Goal: Transaction & Acquisition: Purchase product/service

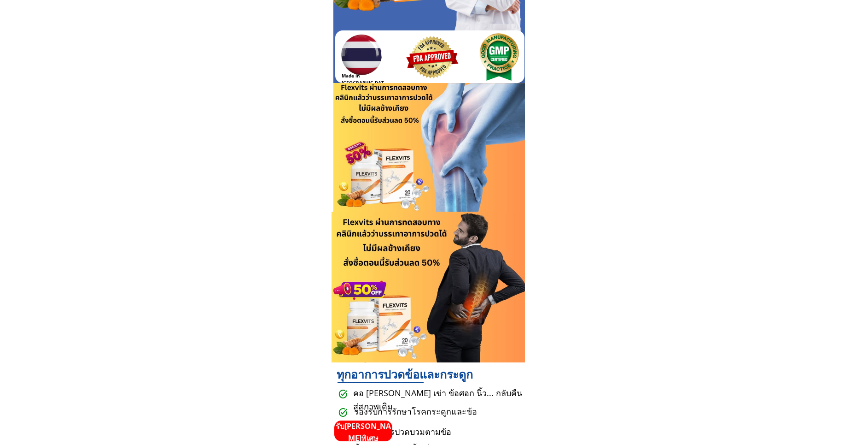
click at [372, 436] on p "รับ[PERSON_NAME]พิเศษ" at bounding box center [363, 431] width 58 height 23
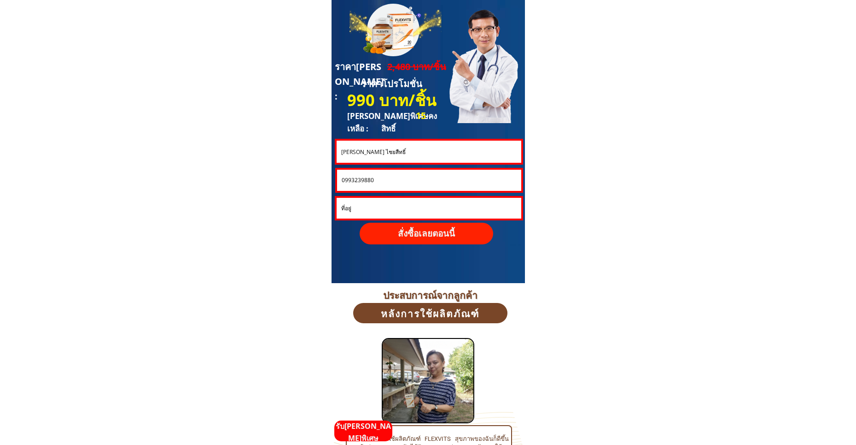
click at [383, 155] on input "จารุเดช ไชยสืทธิ์" at bounding box center [429, 152] width 180 height 22
paste input "Thoedphan Dachavee"
type input "Thoedphan Dachavee"
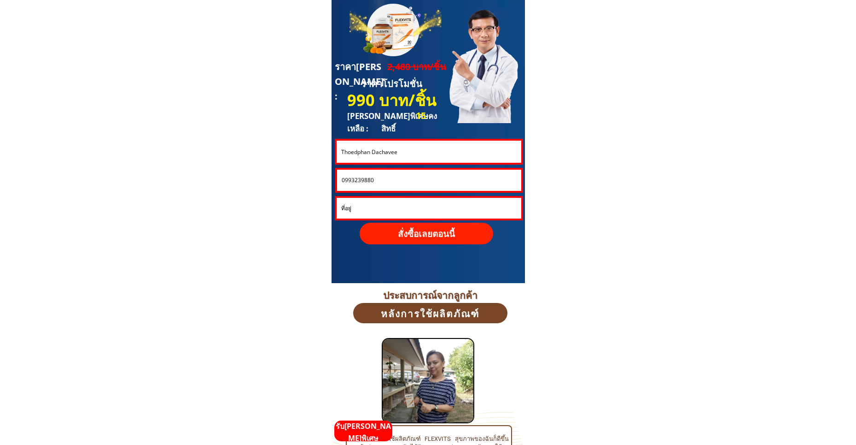
click at [378, 181] on input "0993239880" at bounding box center [430, 180] width 180 height 21
paste input "623806021"
type input "0623806021"
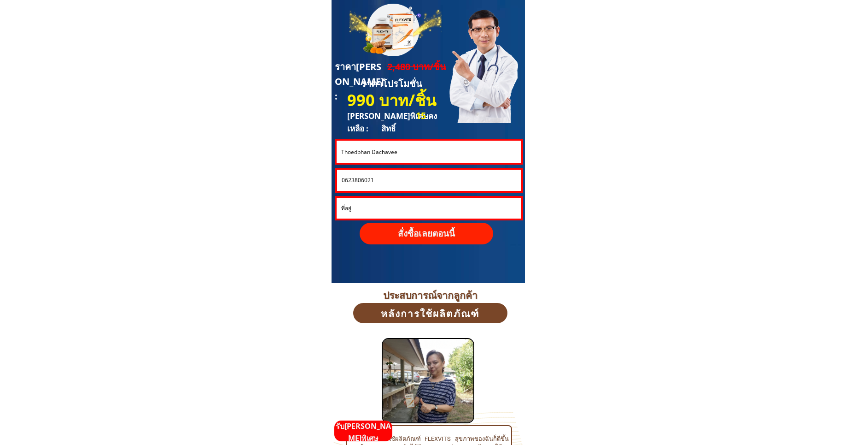
click at [404, 232] on p "สั่งซื้อเลยตอนนี้" at bounding box center [427, 233] width 134 height 22
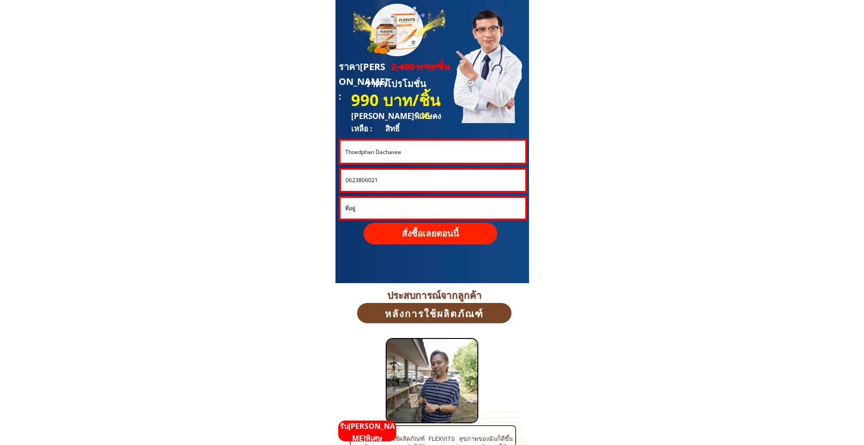
scroll to position [0, 0]
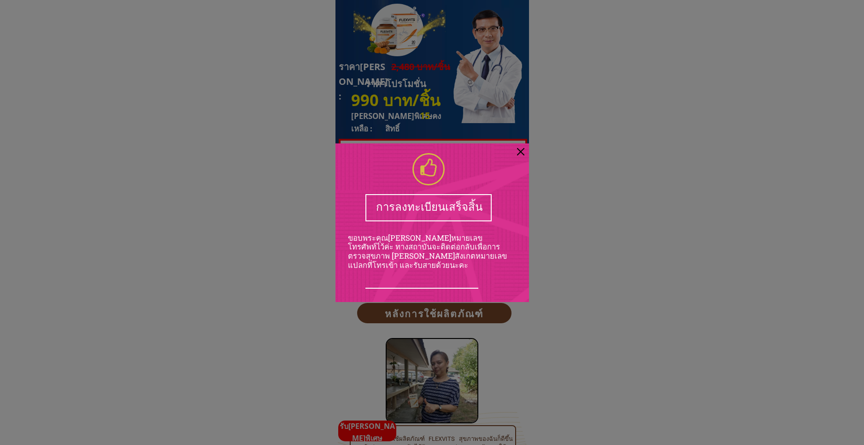
click at [522, 150] on div at bounding box center [520, 151] width 7 height 7
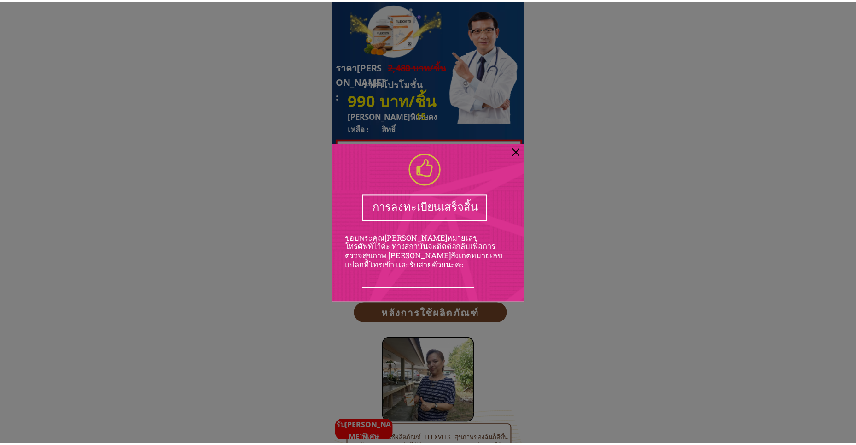
scroll to position [2488, 0]
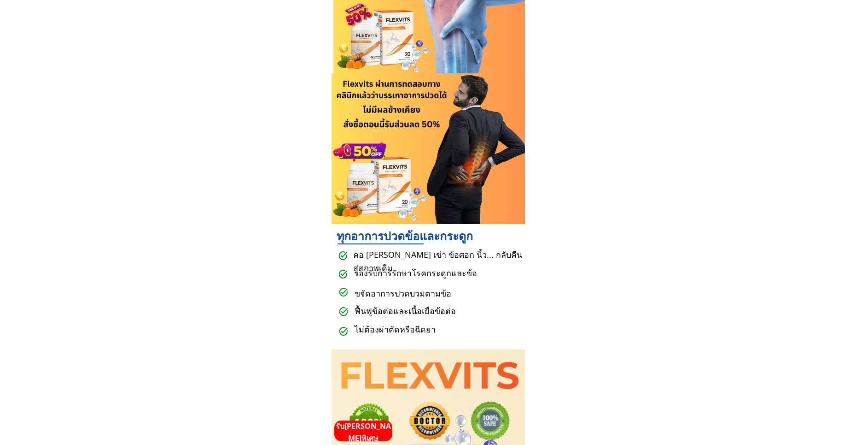
click at [378, 430] on p "รับ[PERSON_NAME]พิเศษ" at bounding box center [363, 431] width 58 height 23
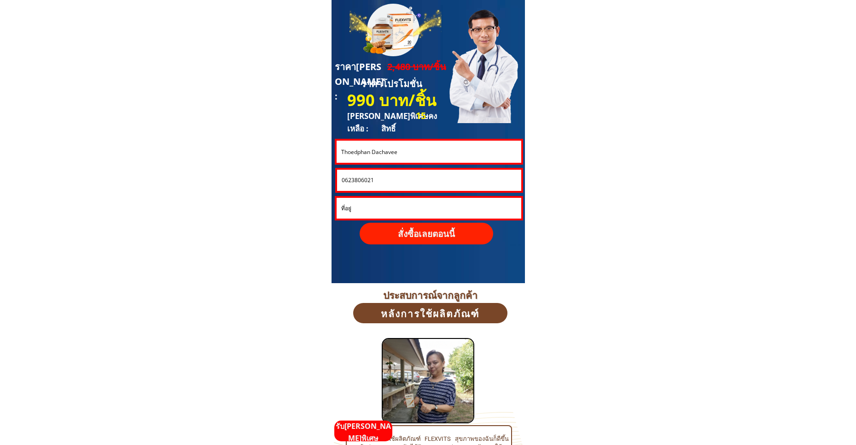
click at [383, 153] on input "Thoedphan Dachavee" at bounding box center [429, 152] width 180 height 22
paste input "นวรุจน์ [PERSON_NAME]"
type input "นวรุจน์ [PERSON_NAME]"
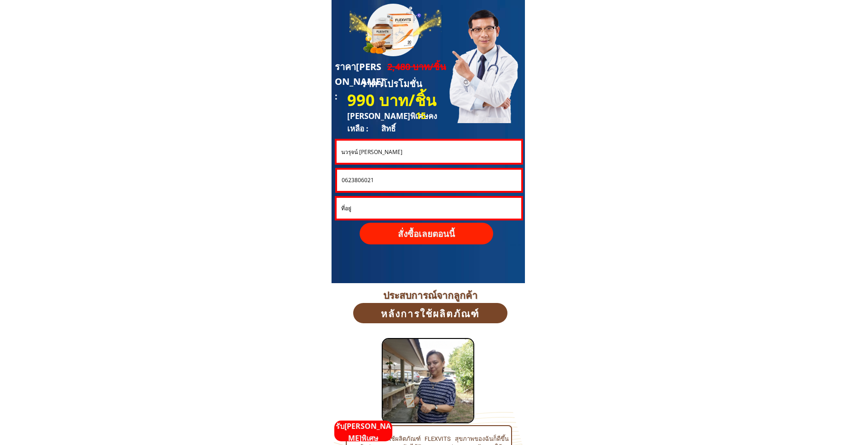
click at [382, 178] on input "0623806021" at bounding box center [430, 180] width 180 height 21
paste input "836309498"
type input "0836309498"
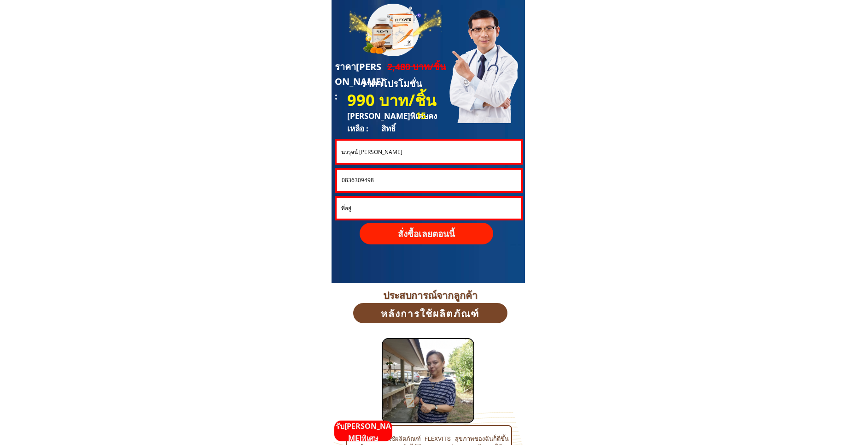
click at [416, 237] on p "สั่งซื้อเลยตอนนี้" at bounding box center [427, 233] width 134 height 22
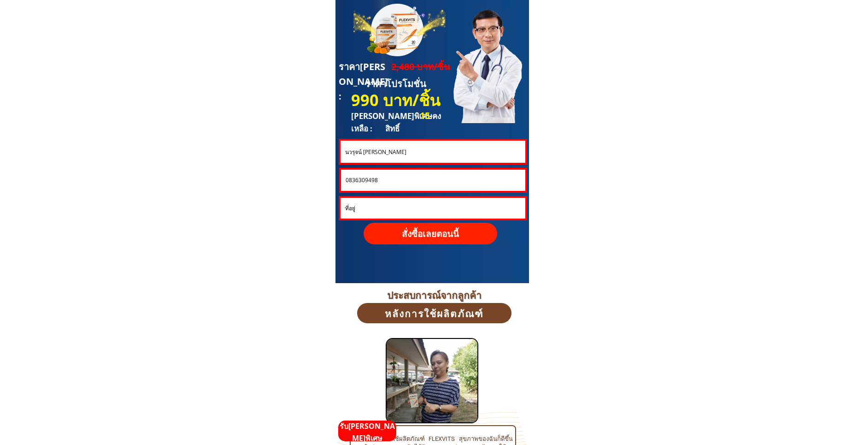
scroll to position [0, 0]
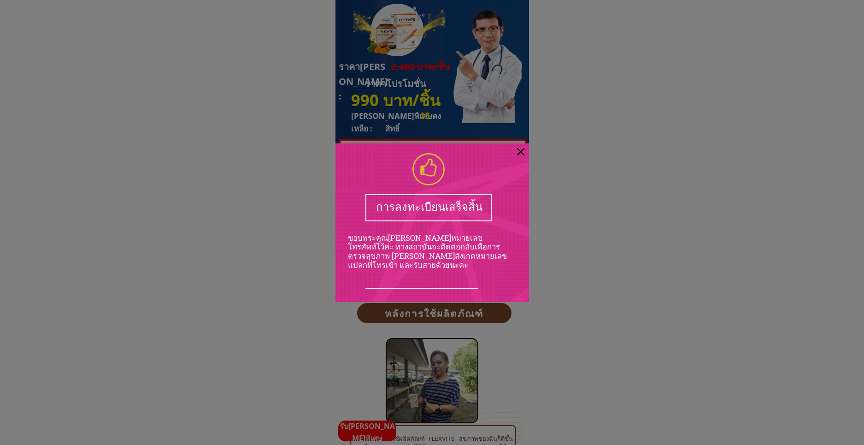
click at [626, 165] on div at bounding box center [432, 222] width 864 height 445
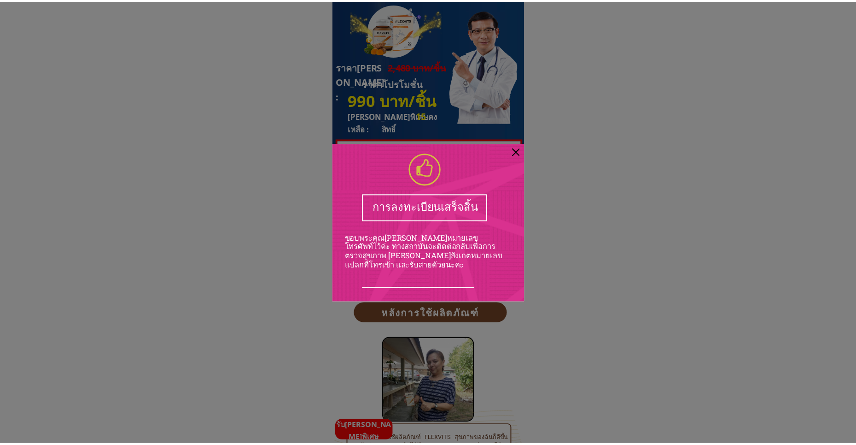
scroll to position [2488, 0]
